Goal: Task Accomplishment & Management: Manage account settings

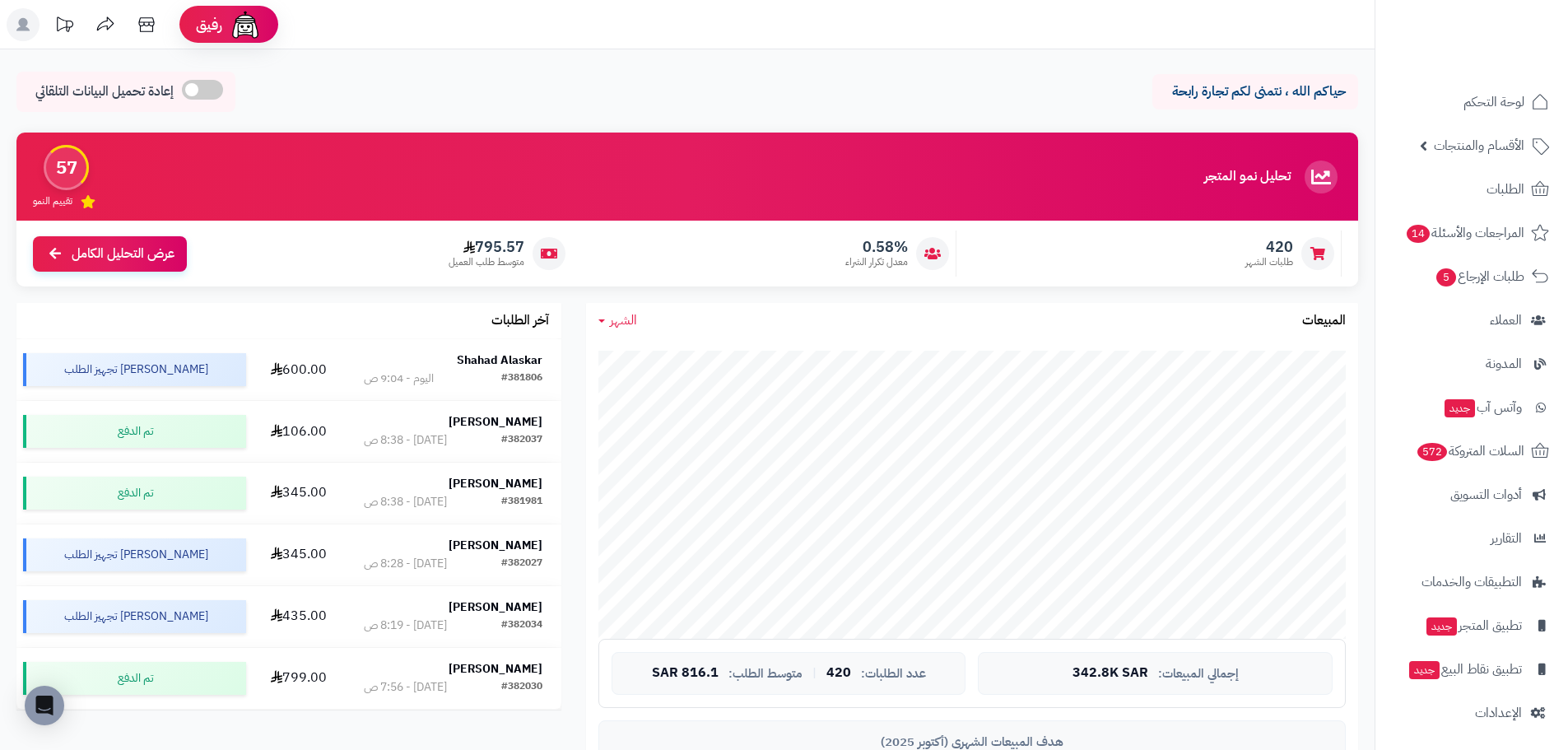
click at [616, 311] on span "الشهر" at bounding box center [623, 319] width 27 height 20
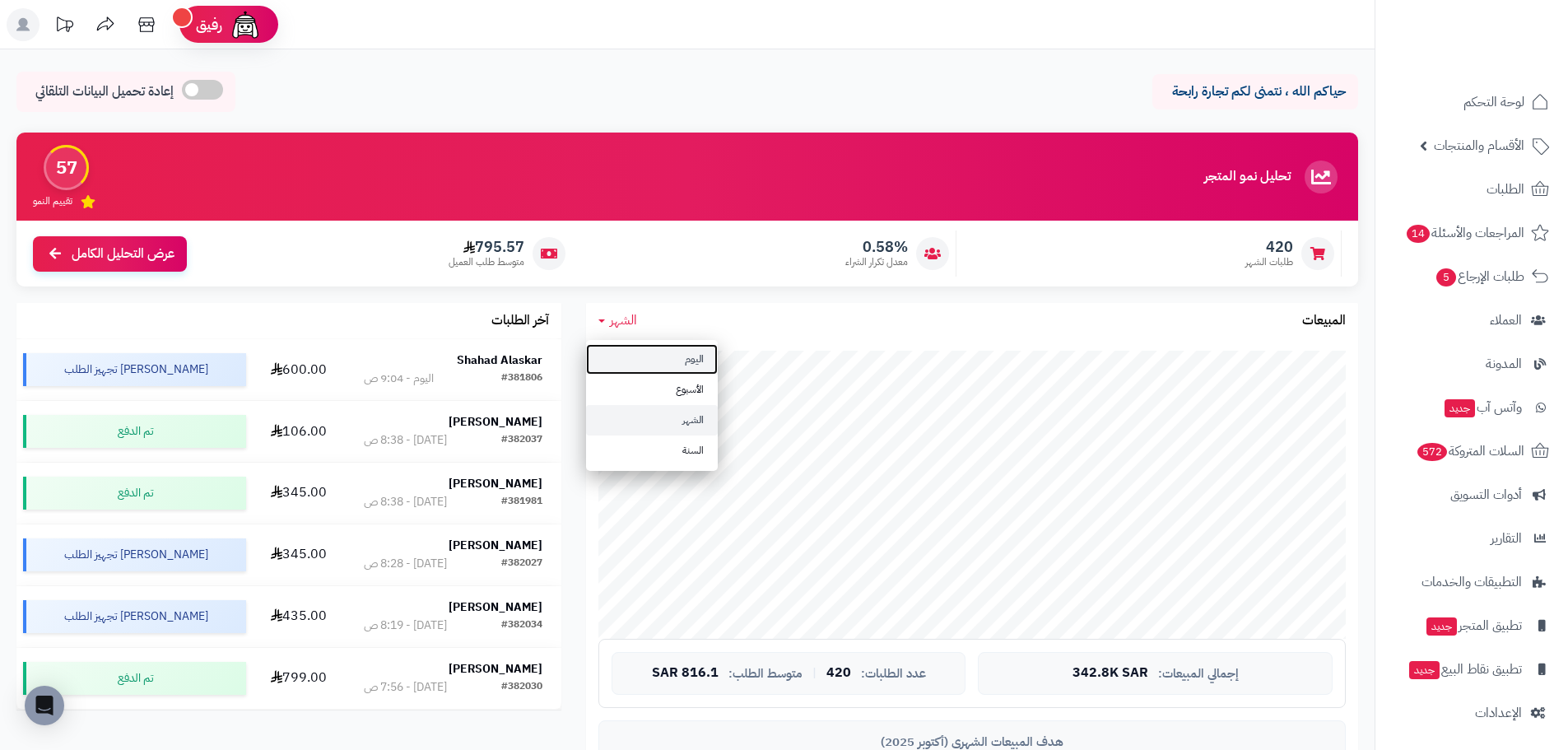
click at [644, 352] on link "اليوم" at bounding box center [651, 359] width 132 height 31
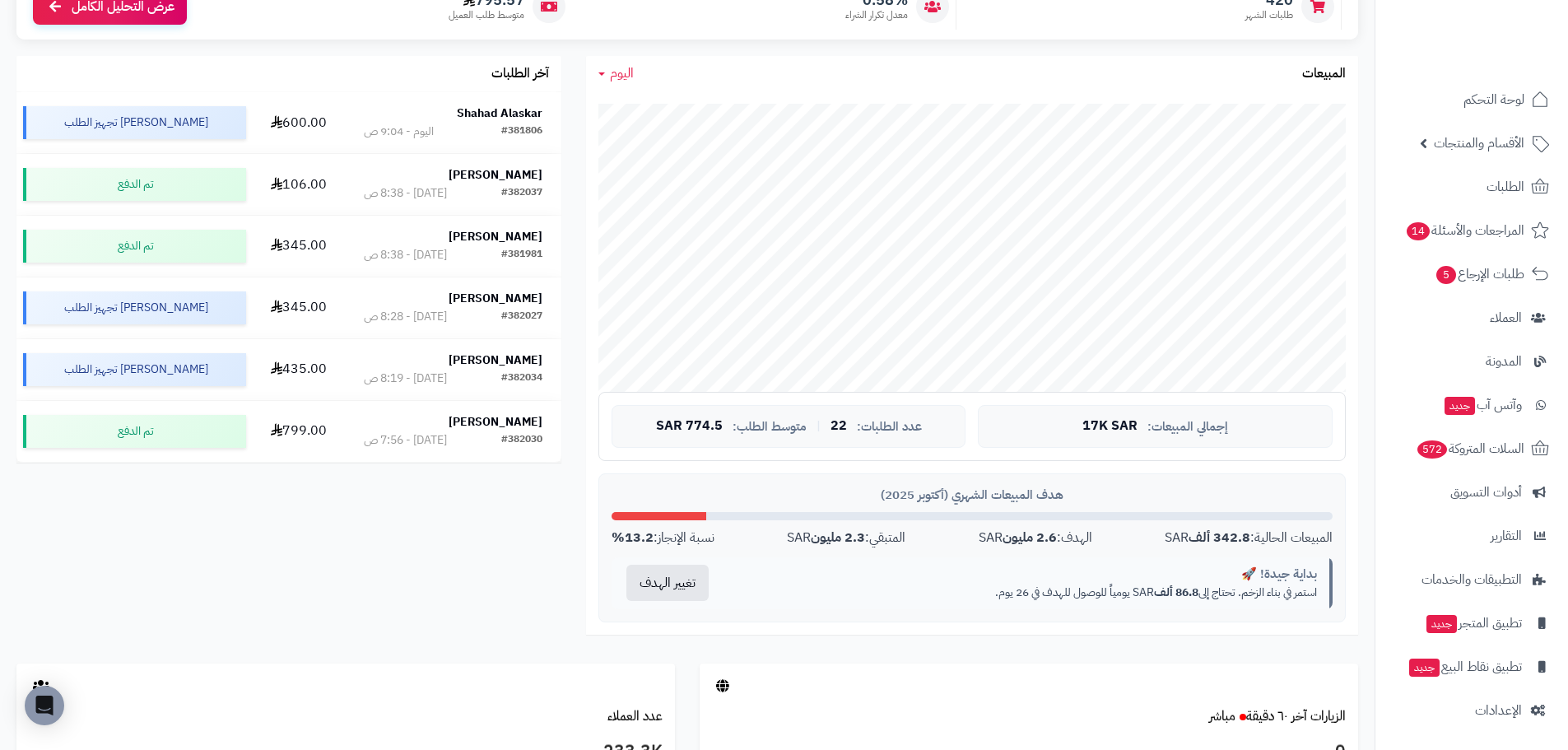
scroll to position [3, 0]
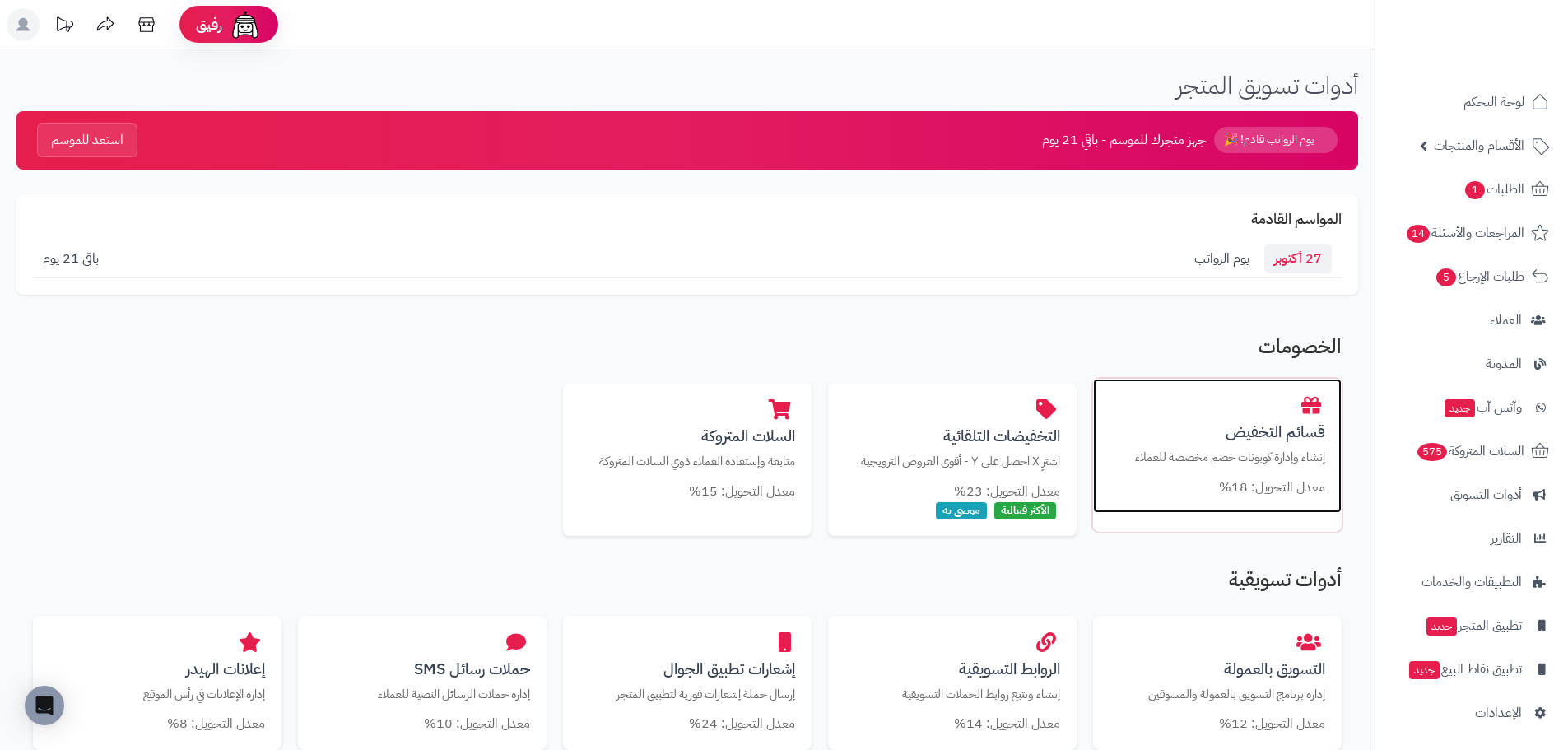
click at [1316, 438] on h3 "قسائم التخفيض" at bounding box center [1216, 432] width 215 height 17
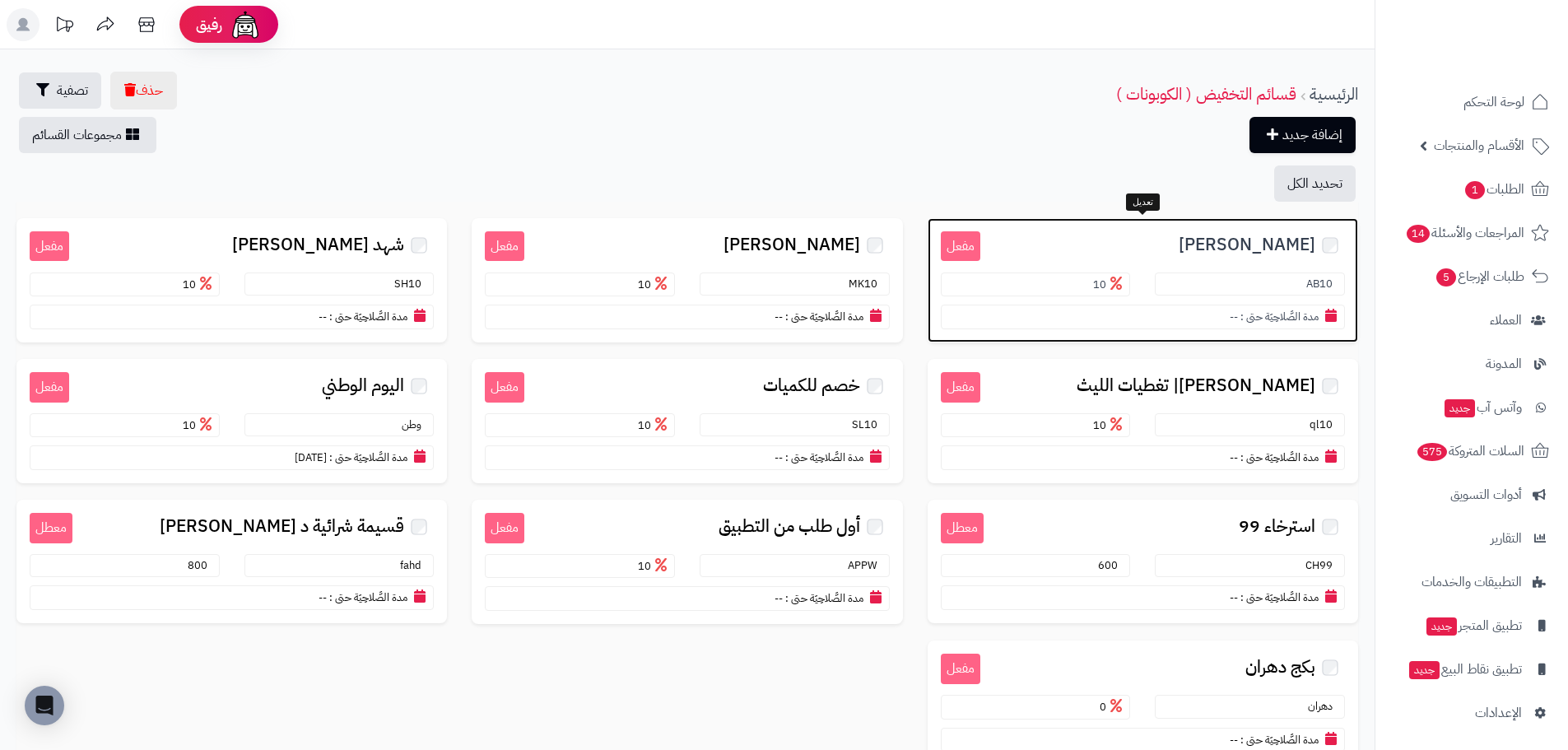
click at [1233, 245] on span "عبد الله الخماش" at bounding box center [1246, 245] width 136 height 19
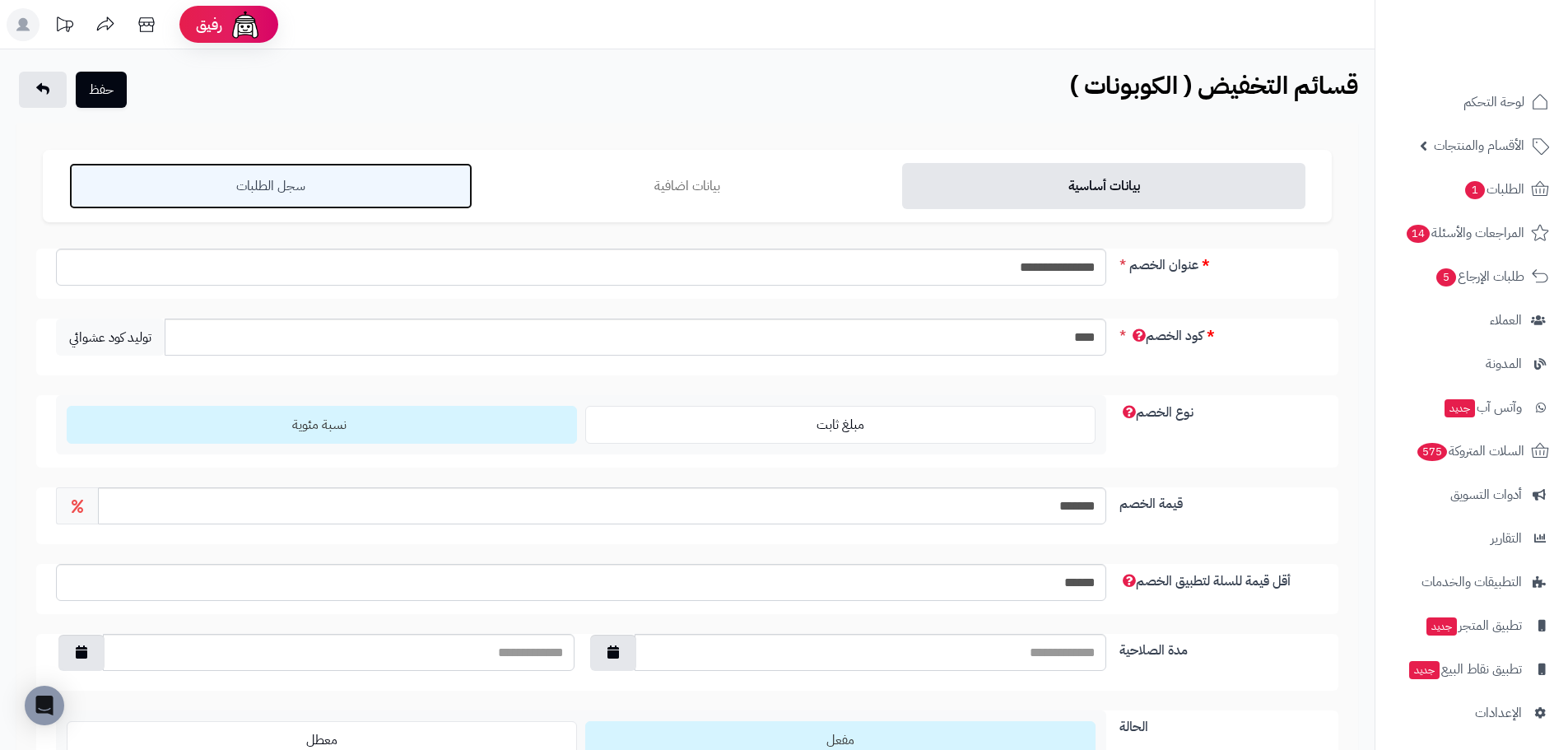
click at [264, 192] on link "سجل الطلبات" at bounding box center [271, 186] width 403 height 46
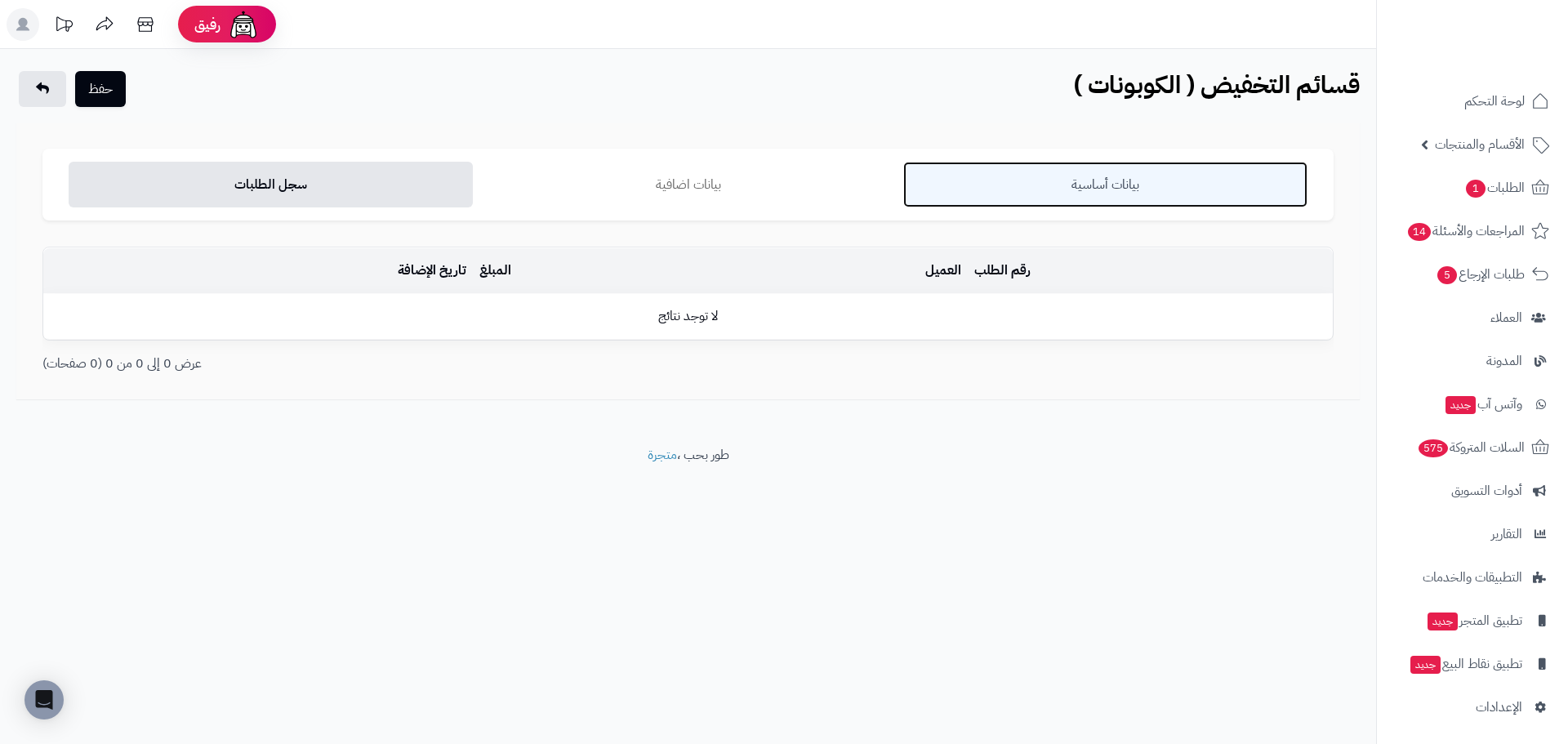
click at [1117, 187] on link "بيانات أساسية" at bounding box center [1105, 184] width 405 height 46
